Goal: Use online tool/utility: Utilize a website feature to perform a specific function

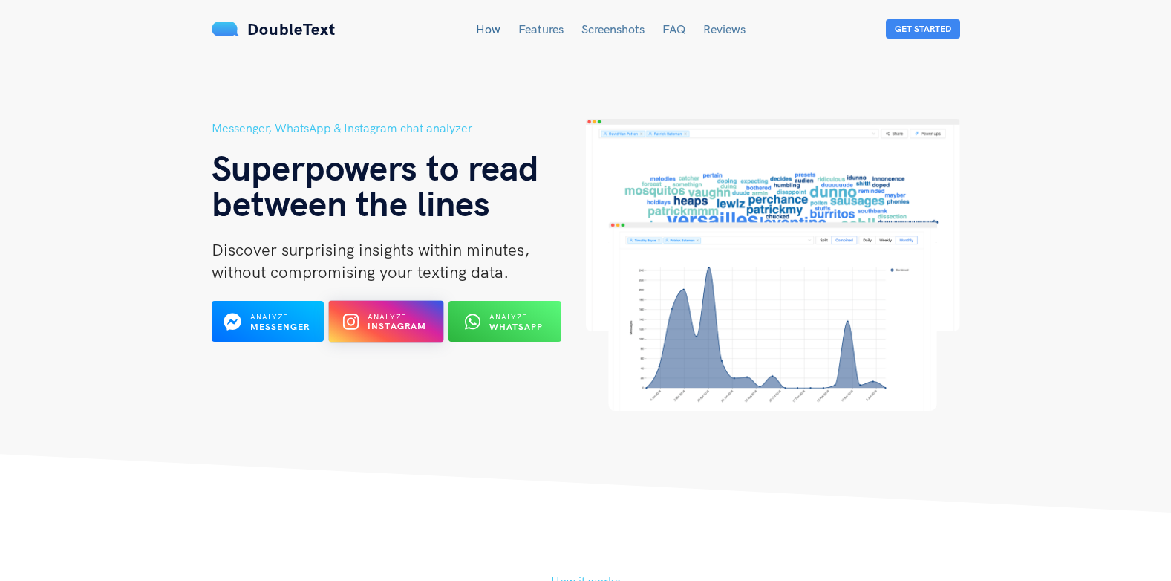
click at [408, 336] on button "Analyze Instagram" at bounding box center [386, 322] width 115 height 42
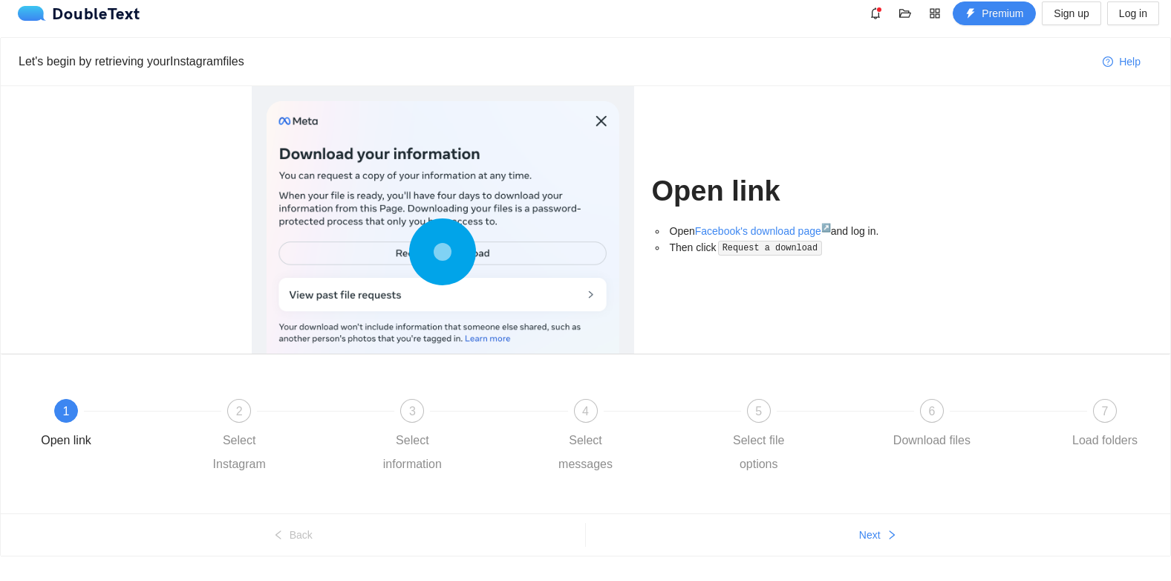
scroll to position [43, 0]
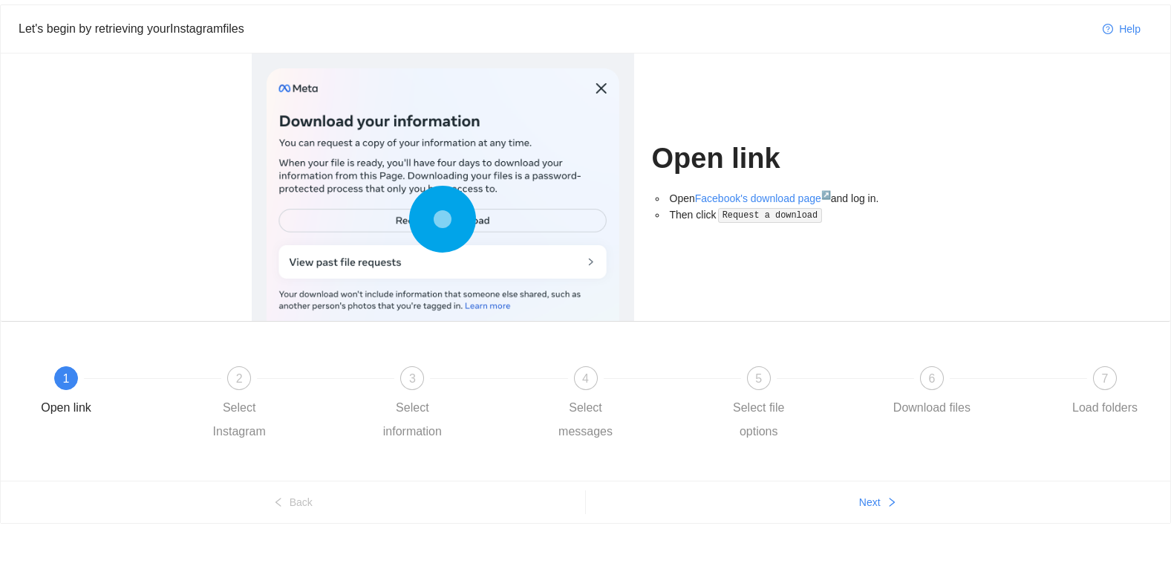
click at [781, 212] on code "Request a download" at bounding box center [770, 215] width 104 height 15
click at [237, 388] on div "2" at bounding box center [239, 378] width 24 height 24
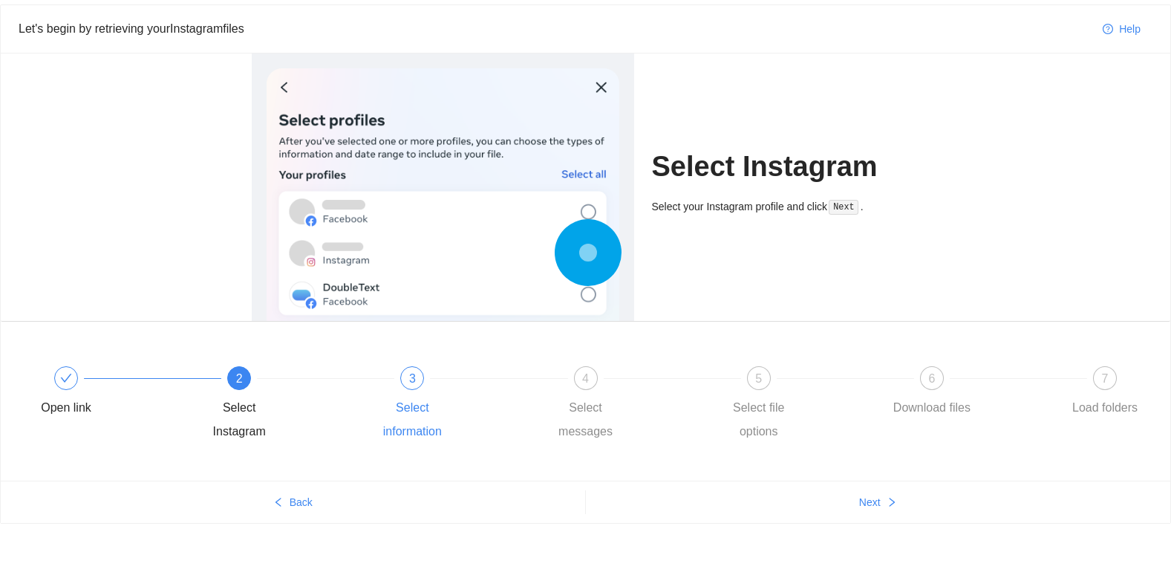
click at [420, 392] on div "3 Select information" at bounding box center [455, 404] width 173 height 77
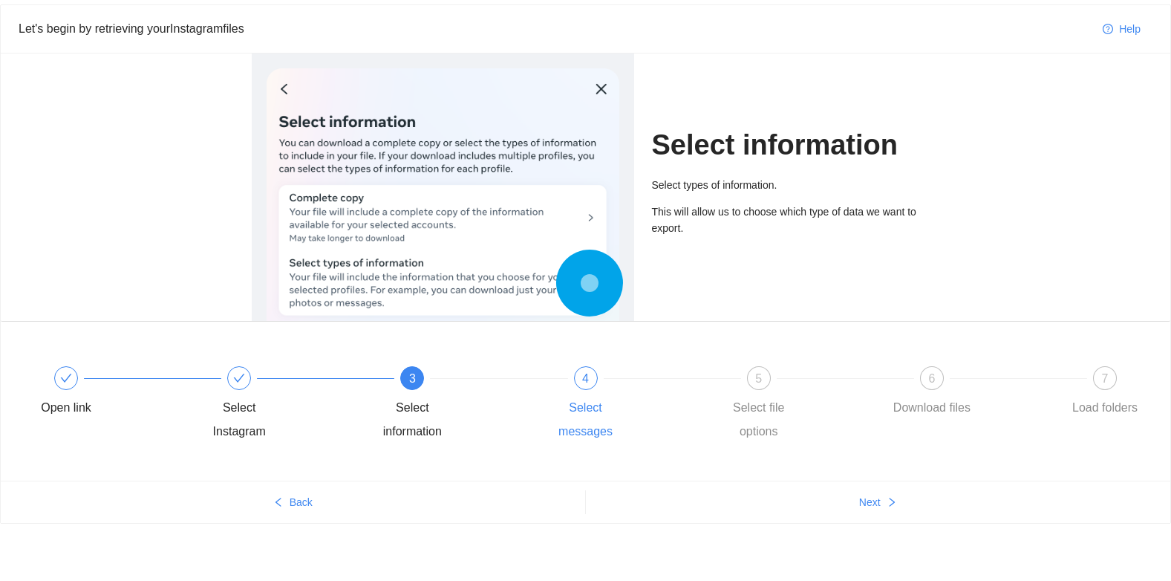
click at [573, 392] on div "4 Select messages" at bounding box center [629, 404] width 173 height 77
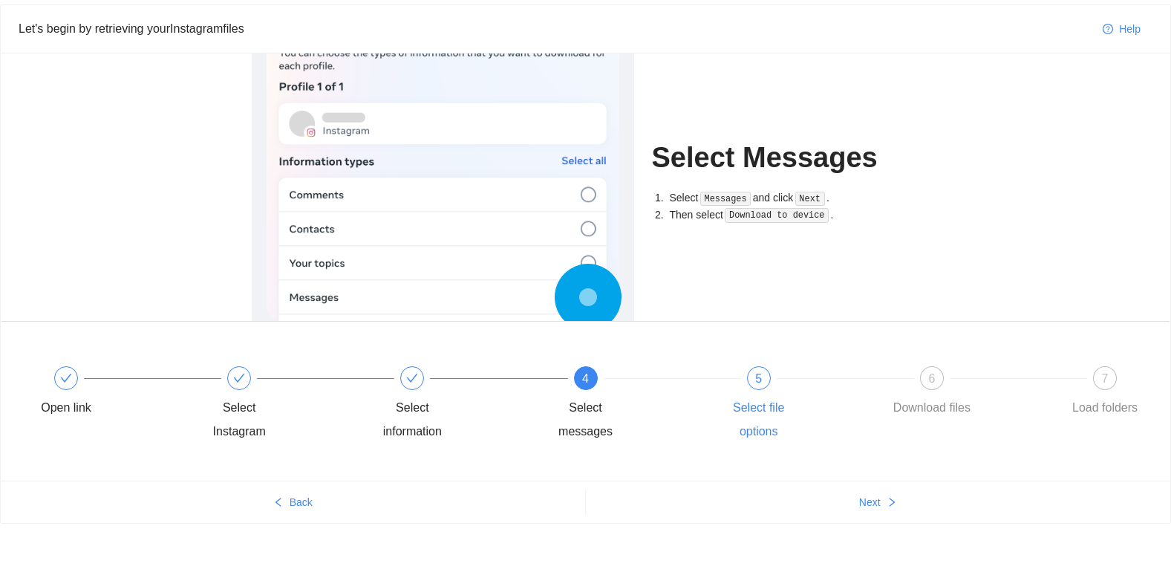
click at [751, 383] on div "5" at bounding box center [759, 378] width 24 height 24
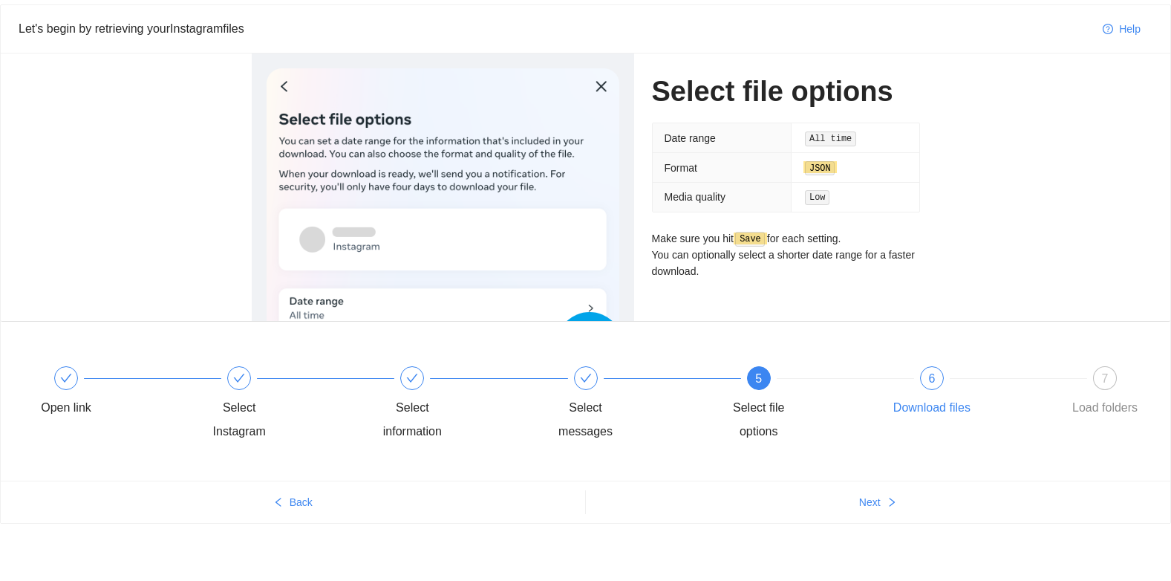
click at [925, 387] on div "6" at bounding box center [932, 378] width 24 height 24
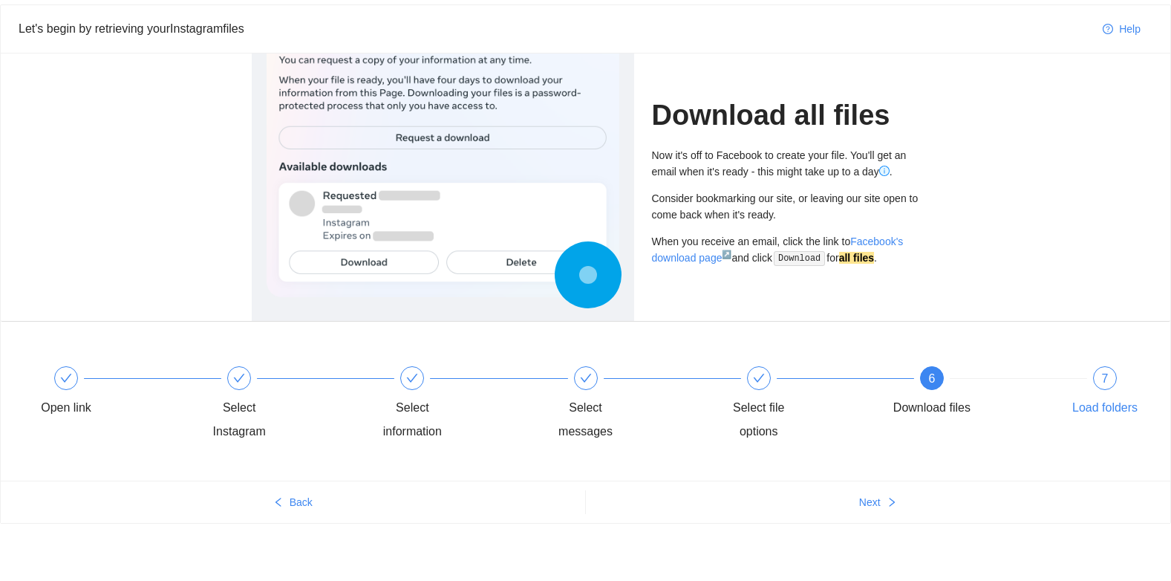
click at [1112, 395] on div "7 Load folders" at bounding box center [1105, 392] width 86 height 53
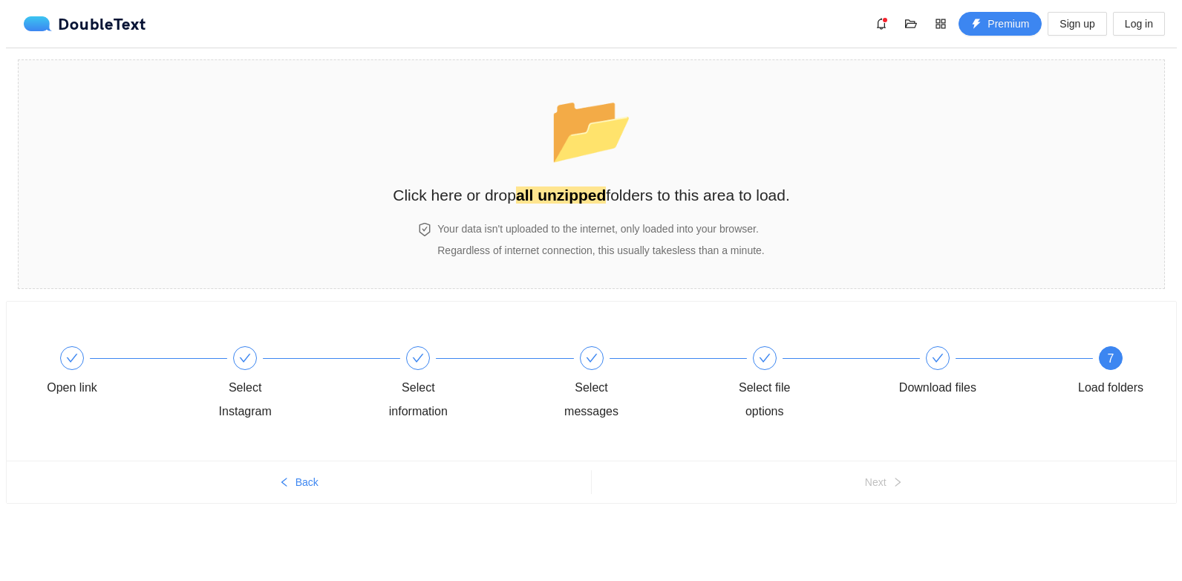
scroll to position [0, 0]
click at [619, 194] on h2 "Click here or drop all unzipped folders to this area to load." at bounding box center [591, 195] width 397 height 25
click at [884, 23] on icon "bell" at bounding box center [886, 24] width 9 height 12
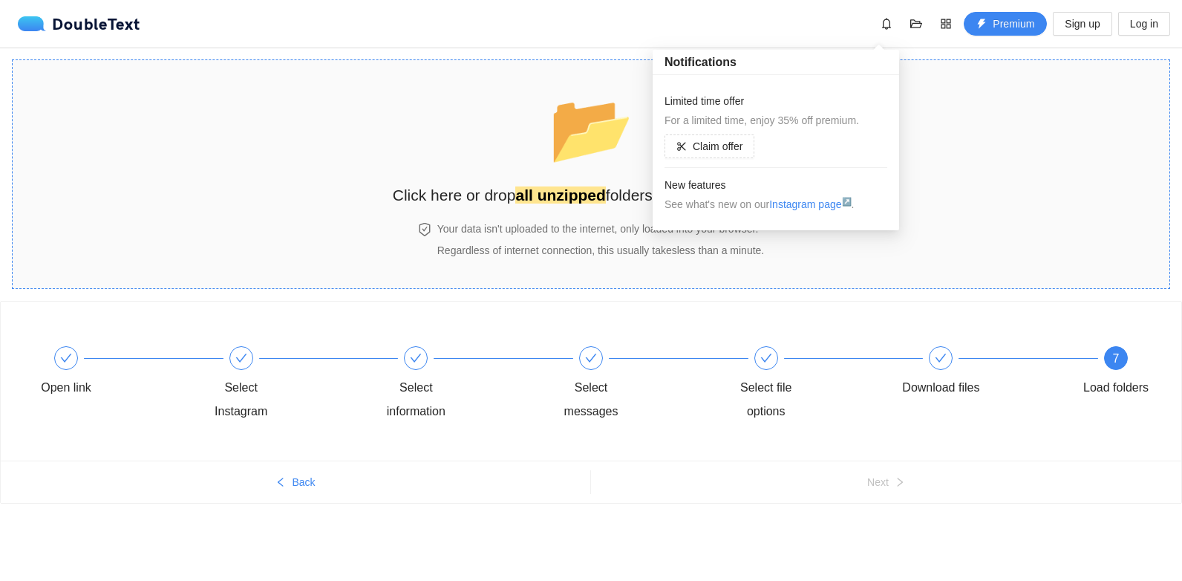
click at [1082, 189] on section "📂 Click here or drop all unzipped folders to this area to load. Your data isn't…" at bounding box center [591, 173] width 1158 height 229
